Goal: Task Accomplishment & Management: Manage account settings

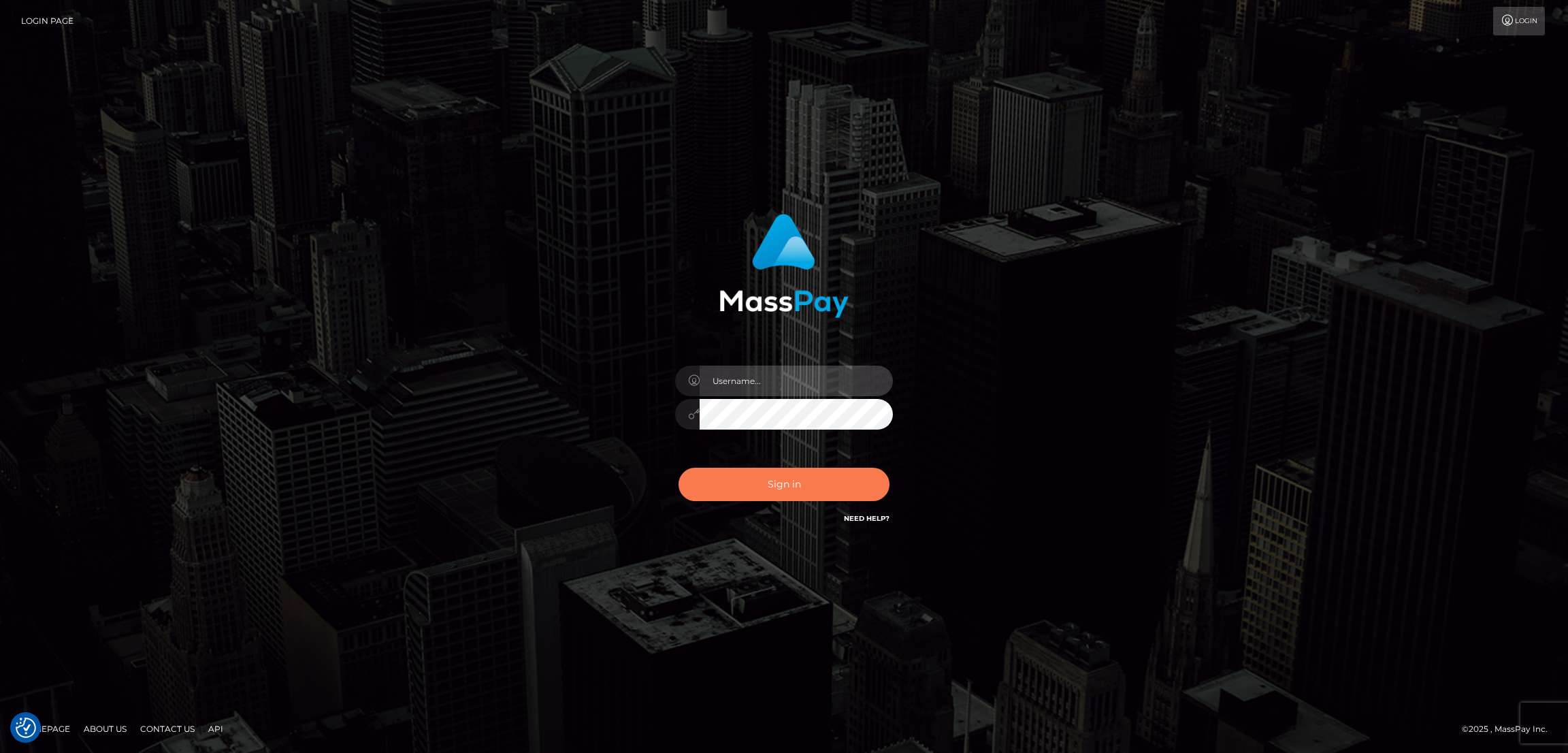
type input "nb.es"
click at [804, 475] on button "Sign in" at bounding box center [784, 485] width 211 height 34
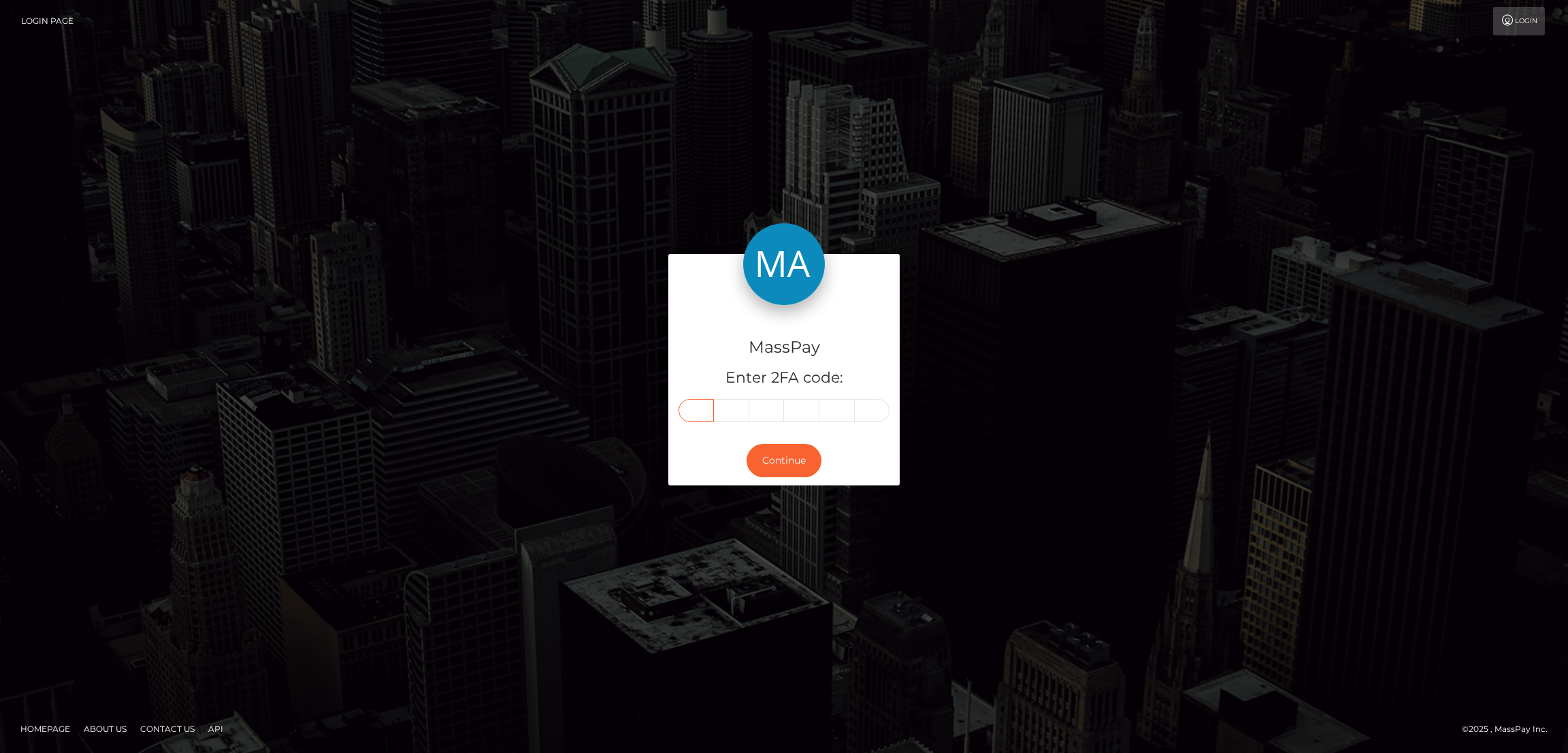
click at [700, 409] on input "text" at bounding box center [696, 410] width 36 height 23
paste input "6"
type input "6"
type input "2"
type input "9"
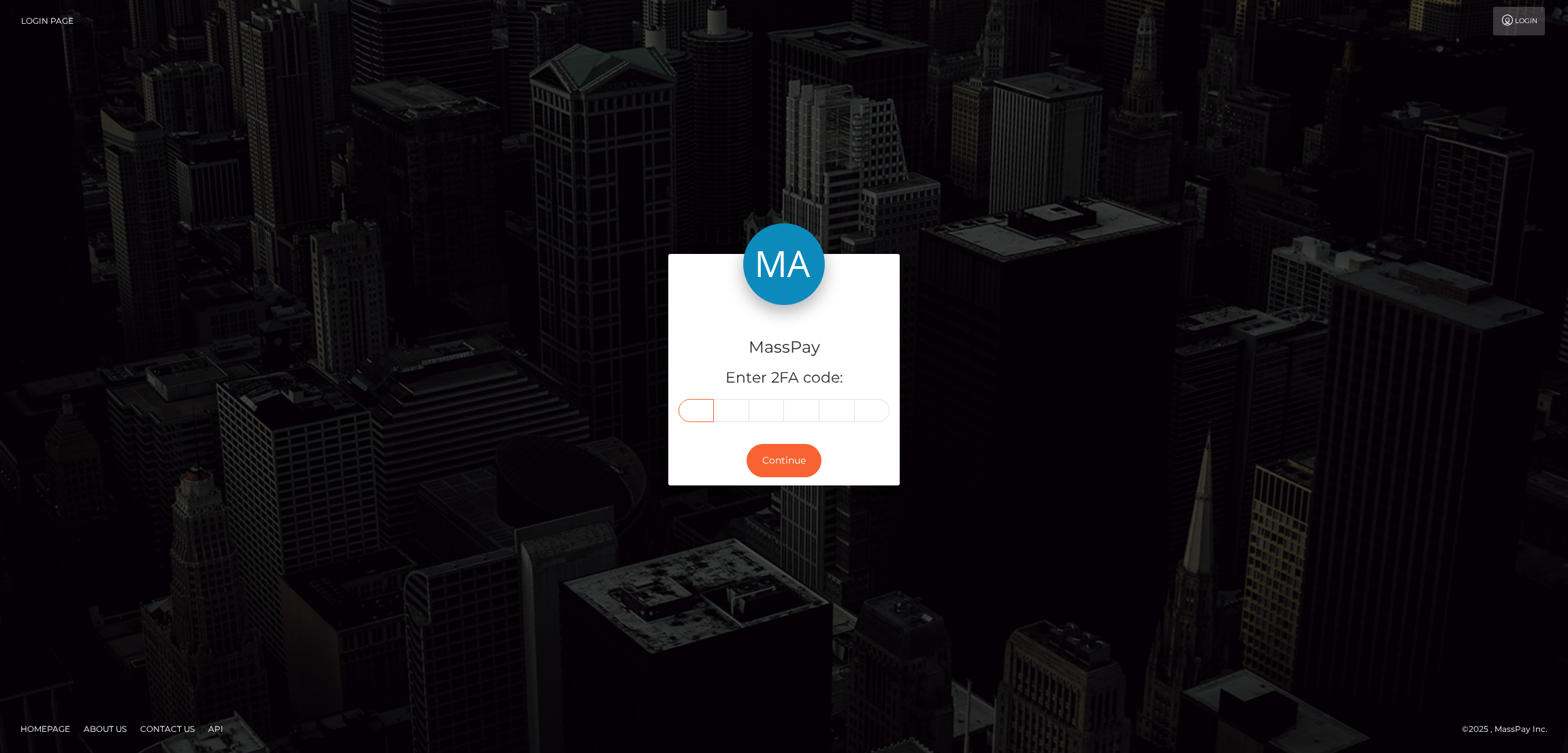
type input "0"
type input "4"
type input "2"
click at [801, 455] on button "Continue" at bounding box center [783, 461] width 75 height 34
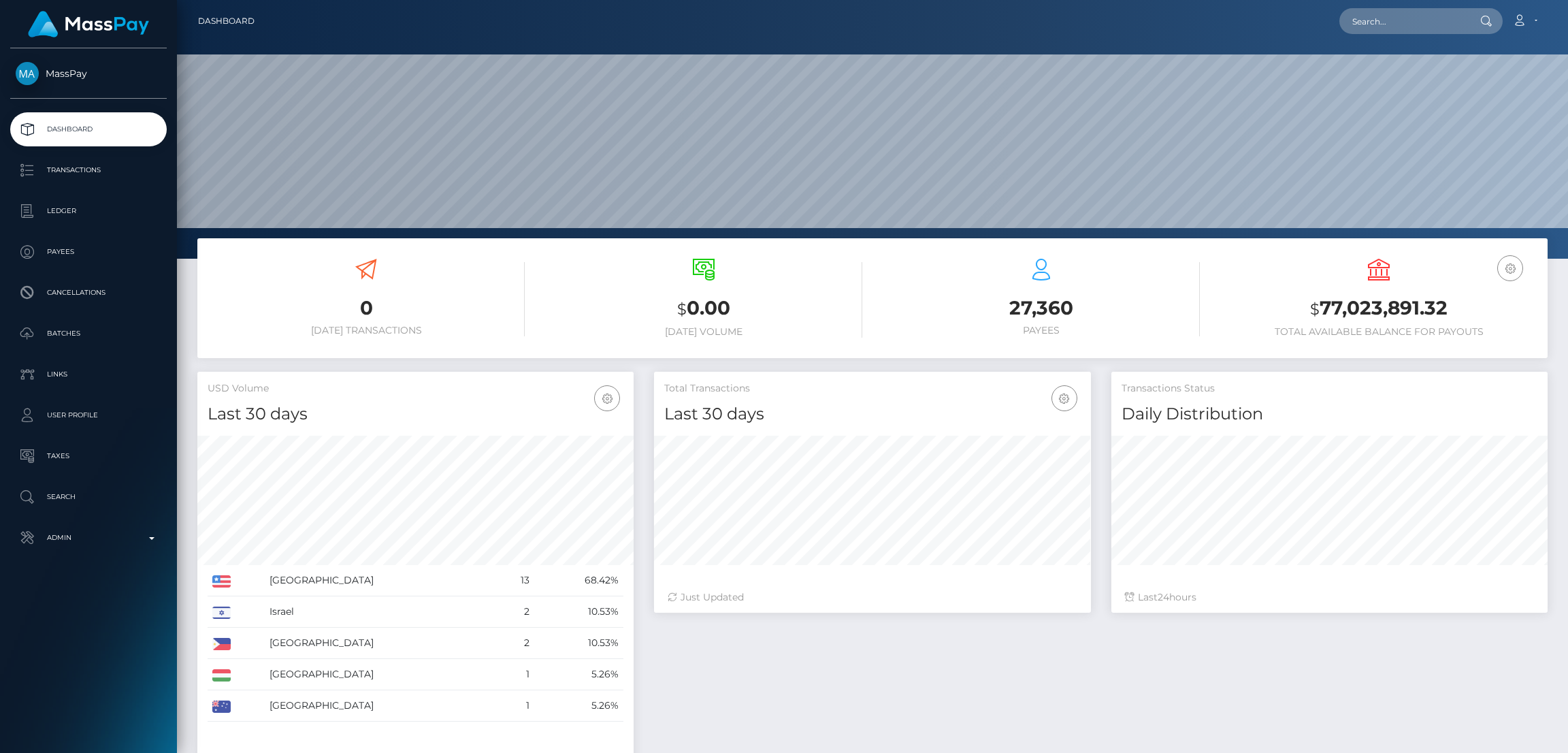
scroll to position [242, 436]
type input "elliottscalez@gmail.com"
